Goal: Task Accomplishment & Management: Complete application form

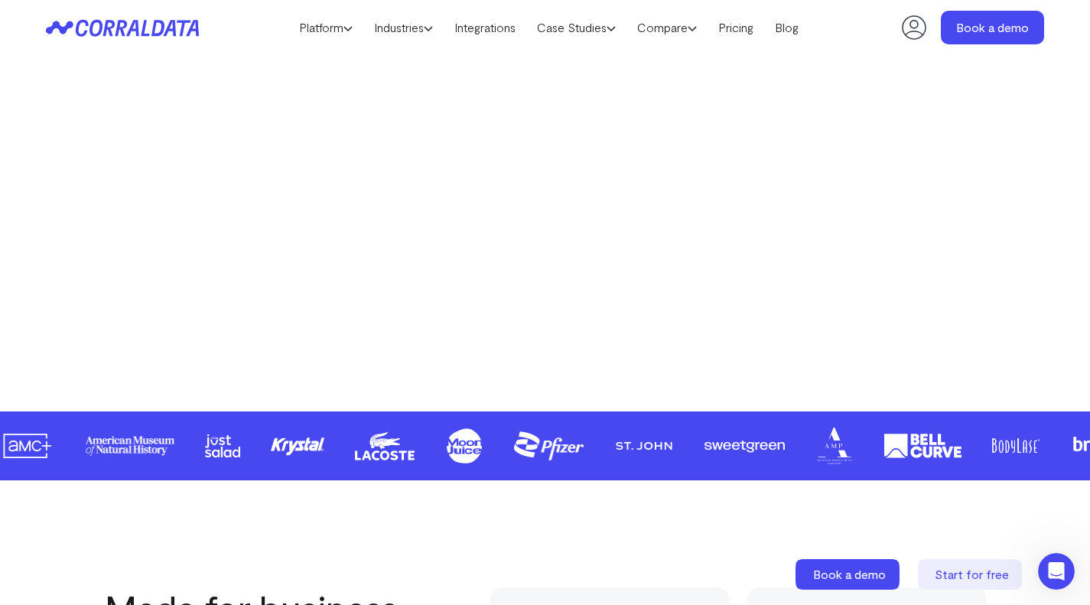
scroll to position [493, 0]
click at [944, 577] on span "Start for free" at bounding box center [972, 574] width 74 height 15
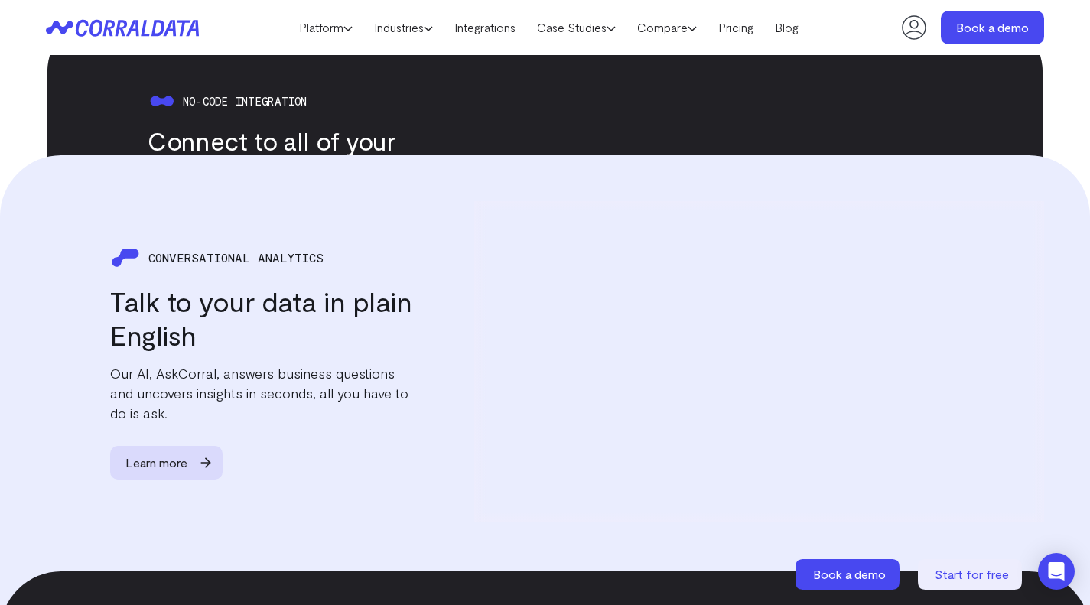
scroll to position [1780, 0]
